Goal: Task Accomplishment & Management: Manage account settings

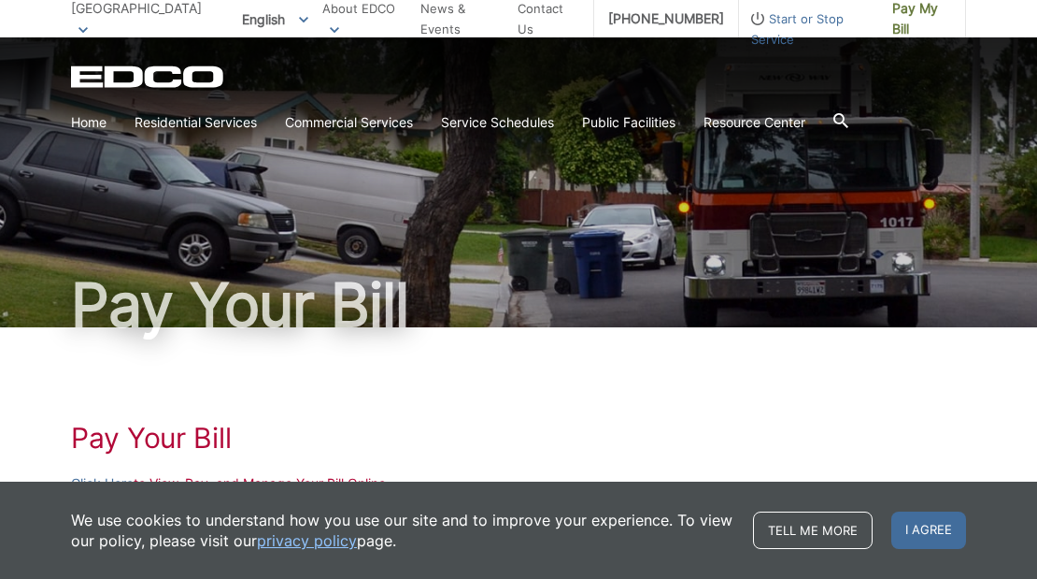
click at [88, 27] on icon at bounding box center [83, 30] width 9 height 6
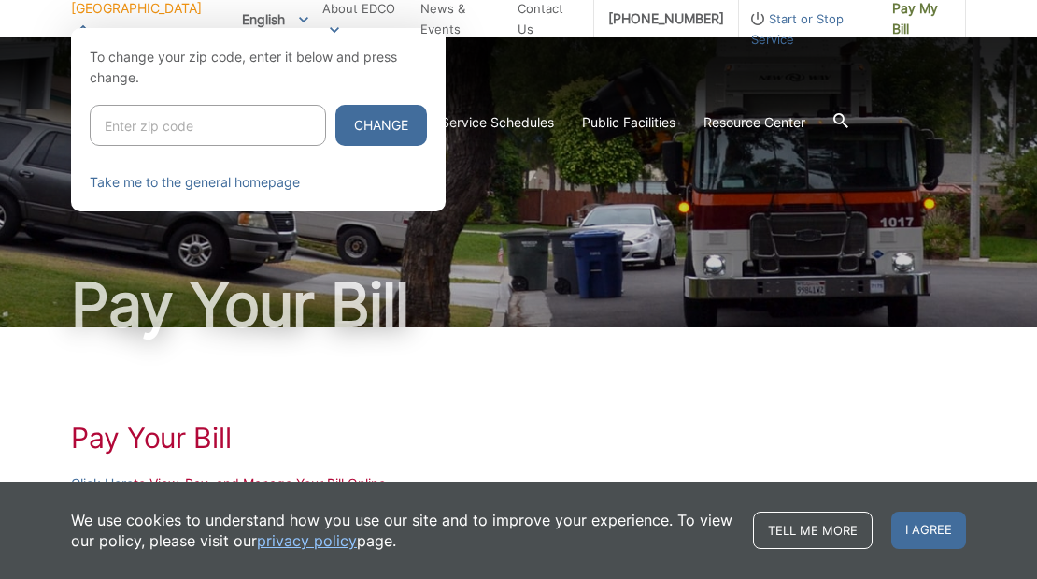
click at [144, 119] on input "Enter zip code" at bounding box center [208, 125] width 236 height 41
type input "92108"
click at [336, 105] on button "Change" at bounding box center [382, 125] width 92 height 41
